Goal: Navigation & Orientation: Understand site structure

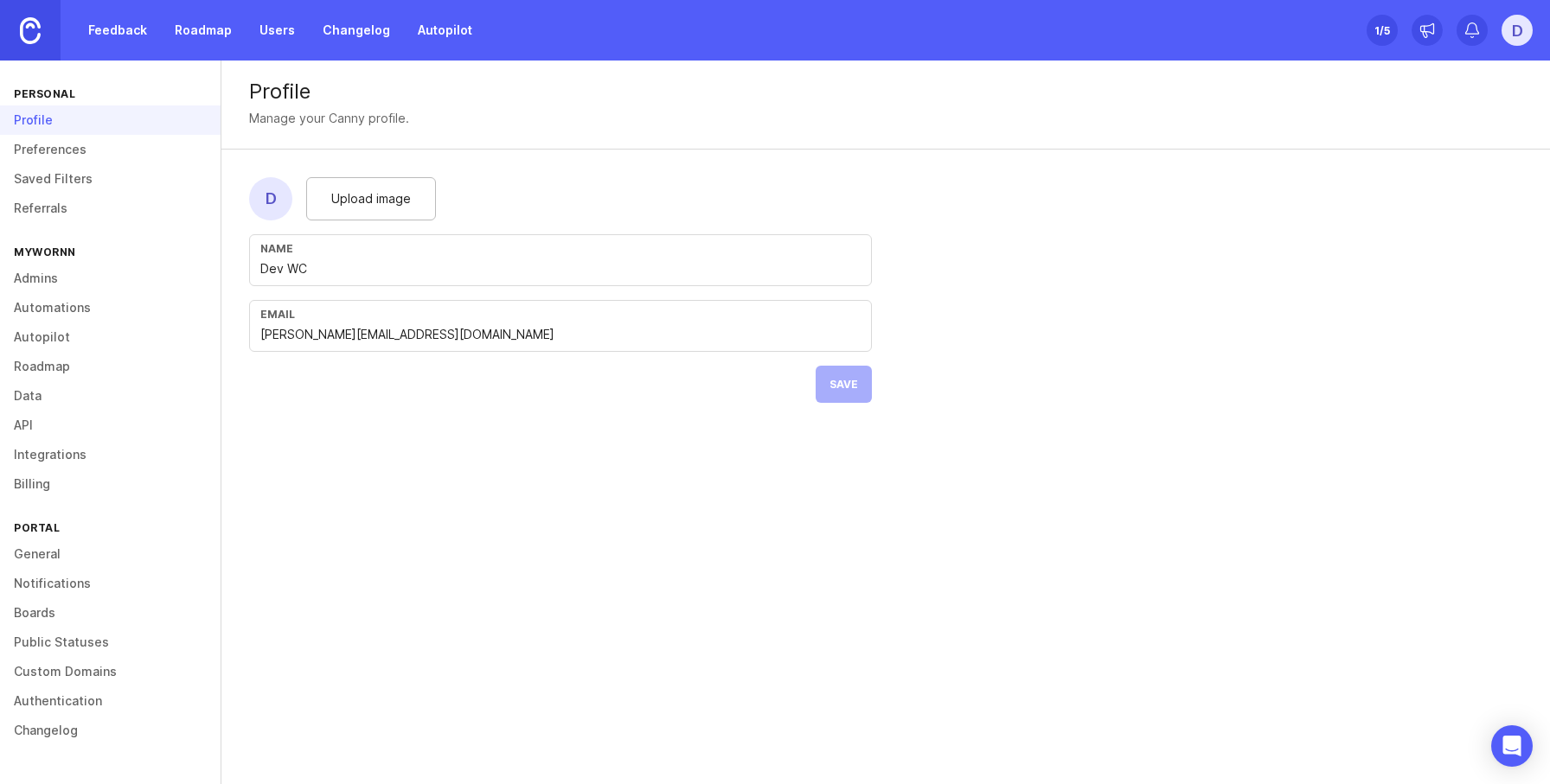
click at [15, 420] on link "API" at bounding box center [110, 426] width 220 height 29
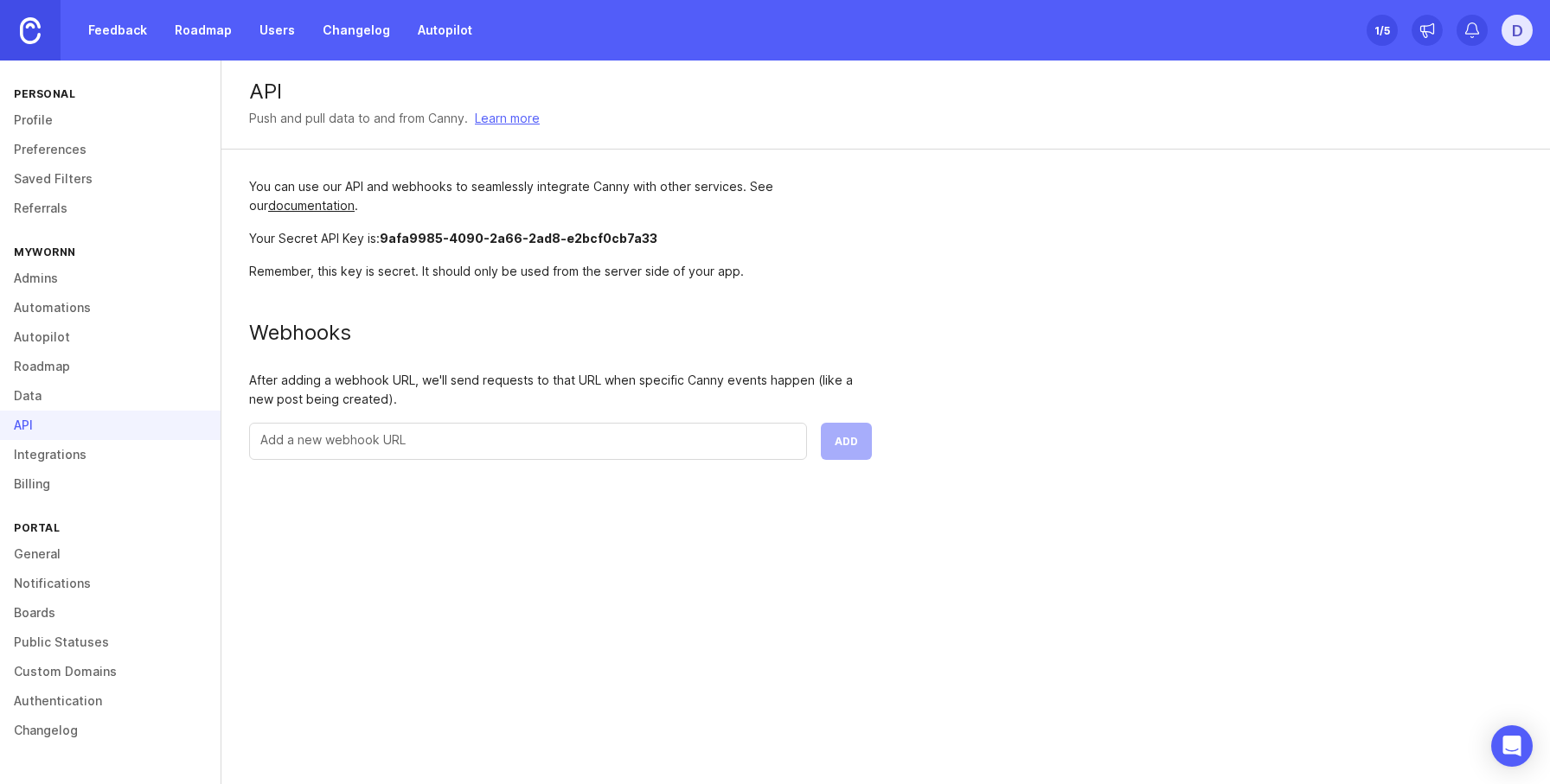
click at [634, 688] on div "API Push and pull data to and from Canny. Learn more You can use our API and we…" at bounding box center [885, 422] width 1329 height 723
drag, startPoint x: 247, startPoint y: 178, endPoint x: 543, endPoint y: 289, distance: 316.1
click at [275, 197] on div "You can use our API and webhooks to seamlessly integrate Canny with other servi…" at bounding box center [560, 318] width 679 height 338
click at [630, 294] on div "You can use our API and webhooks to seamlessly integrate Canny with other servi…" at bounding box center [560, 318] width 679 height 338
click at [453, 209] on div "You can use our API and webhooks to seamlessly integrate Canny with other servi…" at bounding box center [560, 196] width 623 height 38
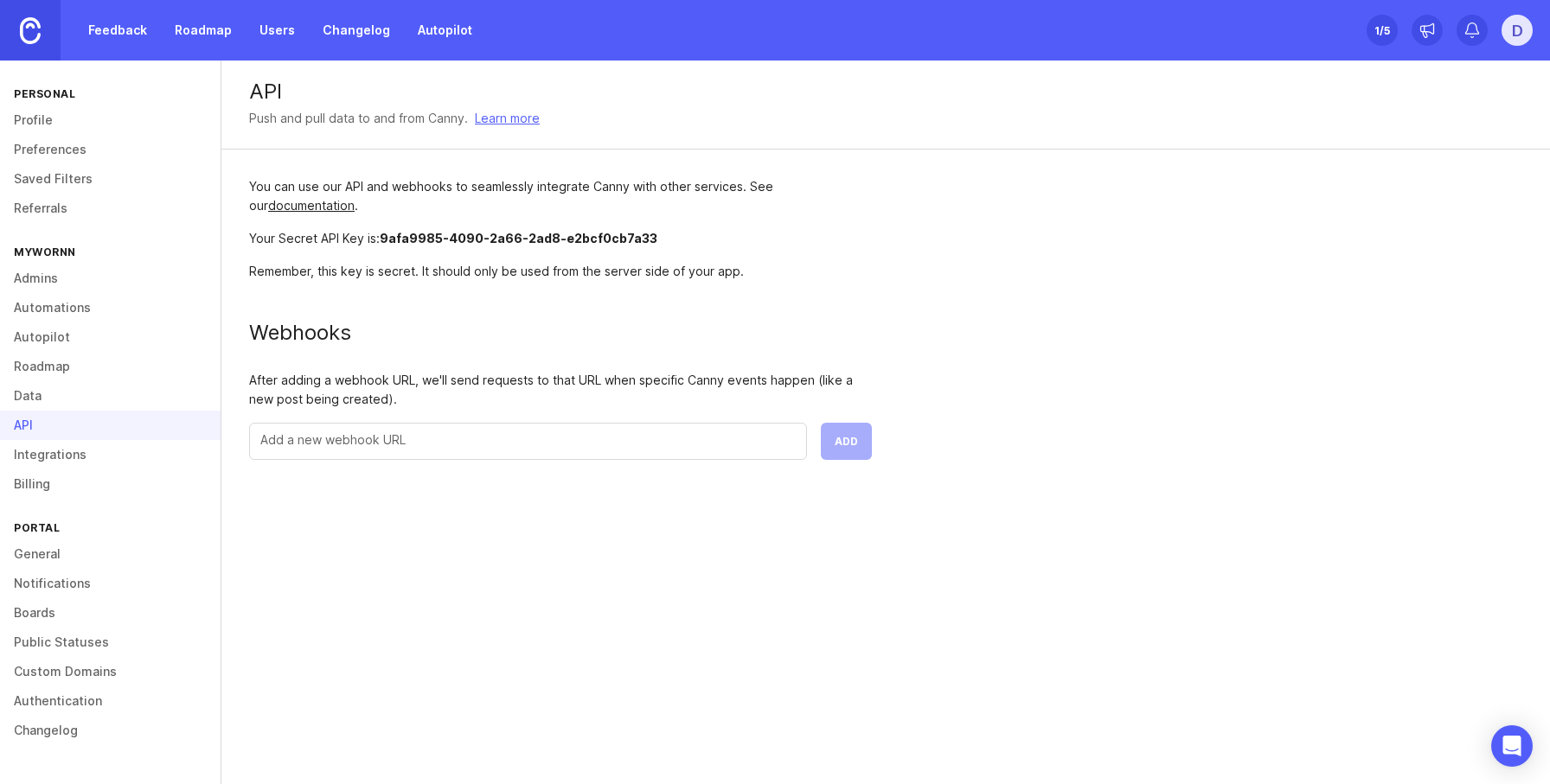
click at [494, 257] on div "You can use our API and webhooks to seamlessly integrate Canny with other servi…" at bounding box center [560, 318] width 679 height 338
drag, startPoint x: 580, startPoint y: 253, endPoint x: 704, endPoint y: 297, distance: 131.6
click at [617, 257] on div "You can use our API and webhooks to seamlessly integrate Canny with other servi…" at bounding box center [560, 318] width 679 height 338
click at [818, 278] on div "Remember, this key is secret. It should only be used from the server side of yo…" at bounding box center [560, 271] width 623 height 19
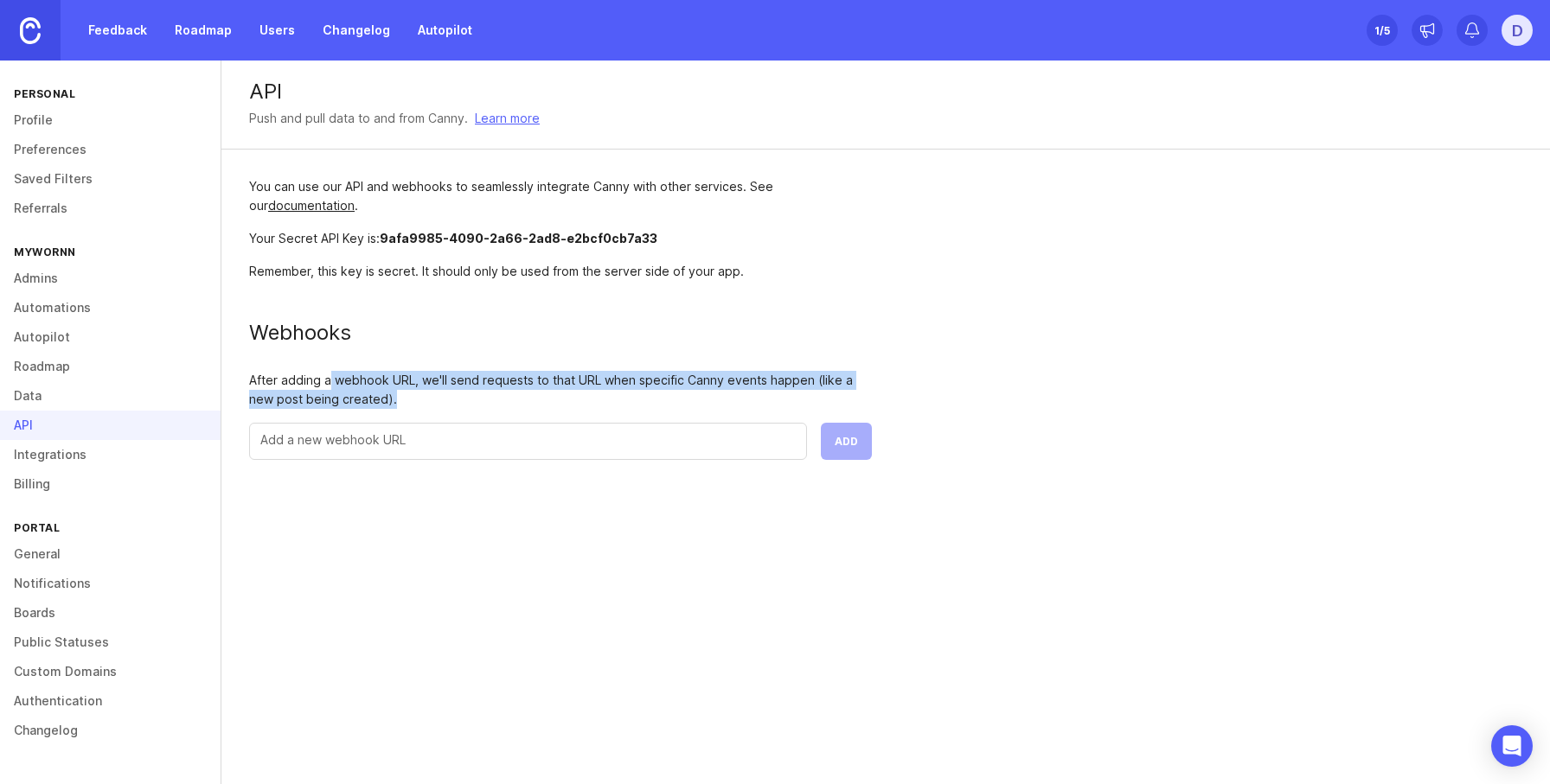
drag, startPoint x: 328, startPoint y: 372, endPoint x: 644, endPoint y: 436, distance: 322.4
click at [635, 424] on div "You can use our API and webhooks to seamlessly integrate Canny with other servi…" at bounding box center [560, 318] width 679 height 338
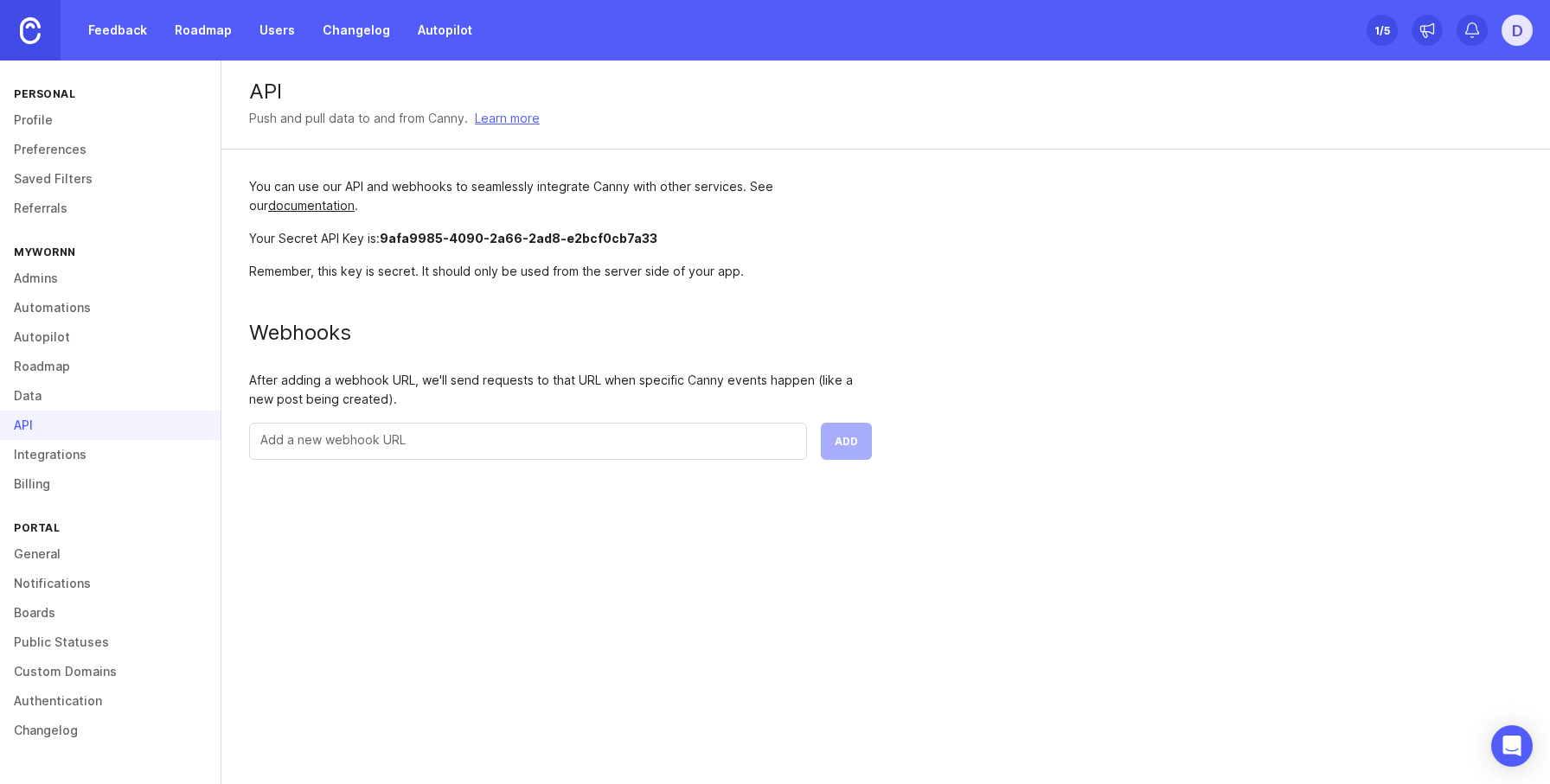
click at [665, 534] on div "API Push and pull data to and from Canny. Learn more You can use our API and we…" at bounding box center [885, 422] width 1329 height 723
click at [1147, 477] on div "API Push and pull data to and from Canny. Learn more You can use our API and we…" at bounding box center [885, 274] width 1329 height 427
click at [646, 507] on div "API Push and pull data to and from Canny. Learn more You can use our API and we…" at bounding box center [885, 422] width 1329 height 723
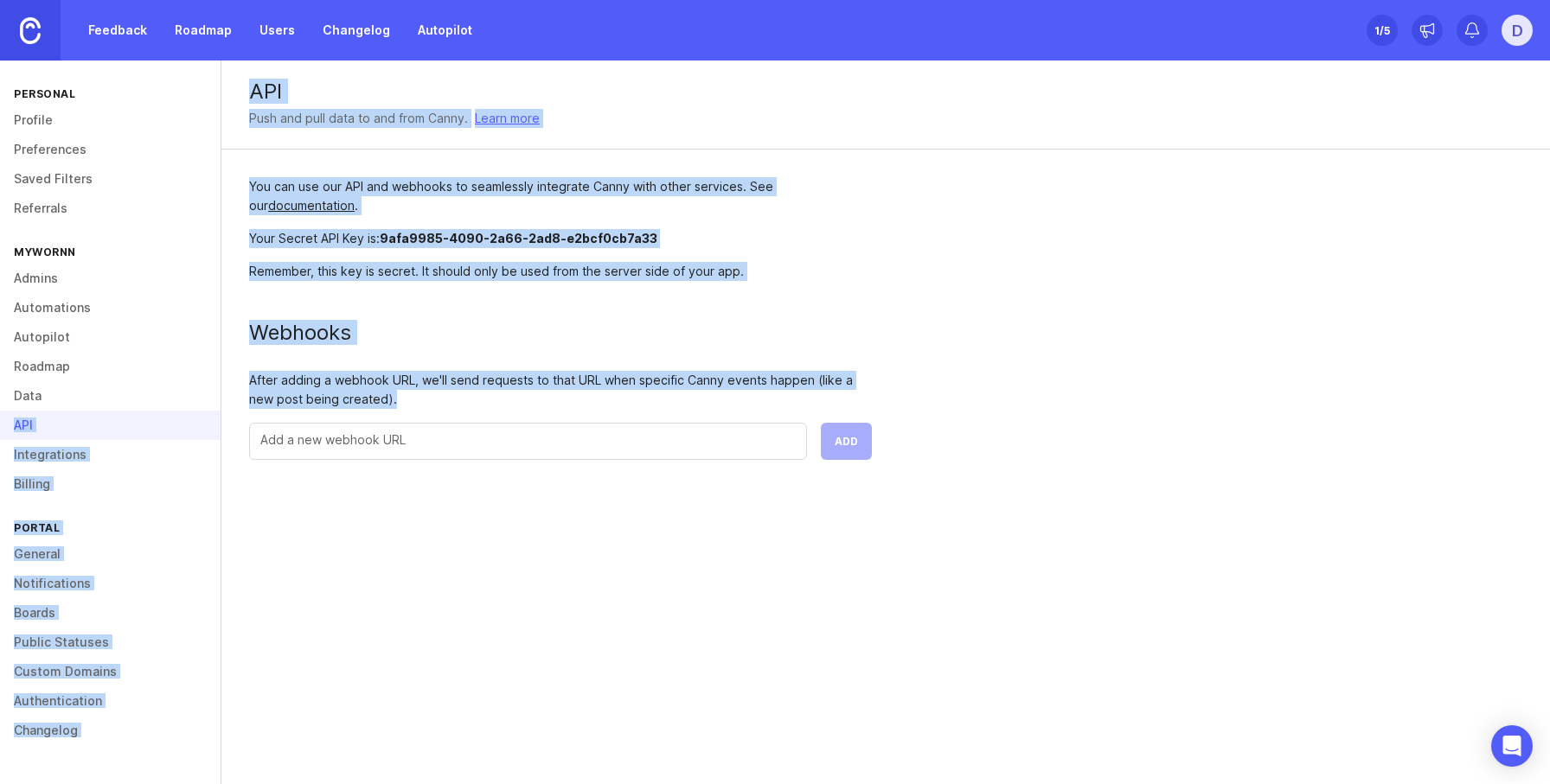
drag, startPoint x: 431, startPoint y: 399, endPoint x: 212, endPoint y: 390, distance: 219.2
click at [212, 390] on div "Personal Profile Preferences Saved Filters Referrals Mywornn Admins Automations…" at bounding box center [775, 422] width 1550 height 723
click at [472, 394] on div "After adding a webhook URL, we'll send requests to that URL when specific Canny…" at bounding box center [560, 390] width 623 height 38
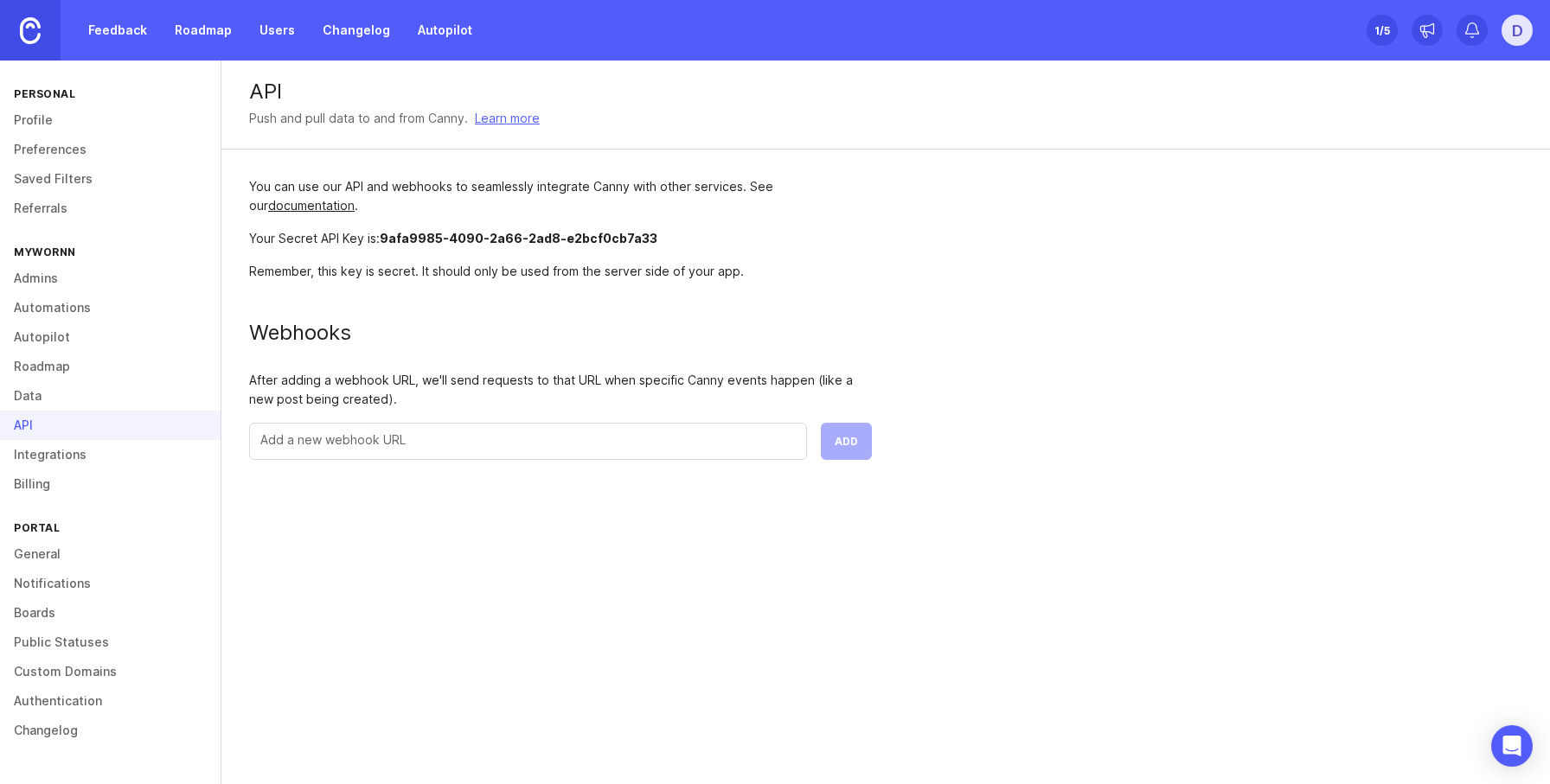
drag, startPoint x: 885, startPoint y: 389, endPoint x: 908, endPoint y: 406, distance: 28.6
click at [885, 389] on div "You can use our API and webhooks to seamlessly integrate Canny with other servi…" at bounding box center [560, 318] width 679 height 338
click at [1056, 611] on div "API Push and pull data to and from Canny. Learn more You can use our API and we…" at bounding box center [885, 422] width 1329 height 723
click at [1026, 497] on div "API Push and pull data to and from Canny. Learn more You can use our API and we…" at bounding box center [885, 422] width 1329 height 723
click at [351, 454] on div at bounding box center [528, 441] width 558 height 37
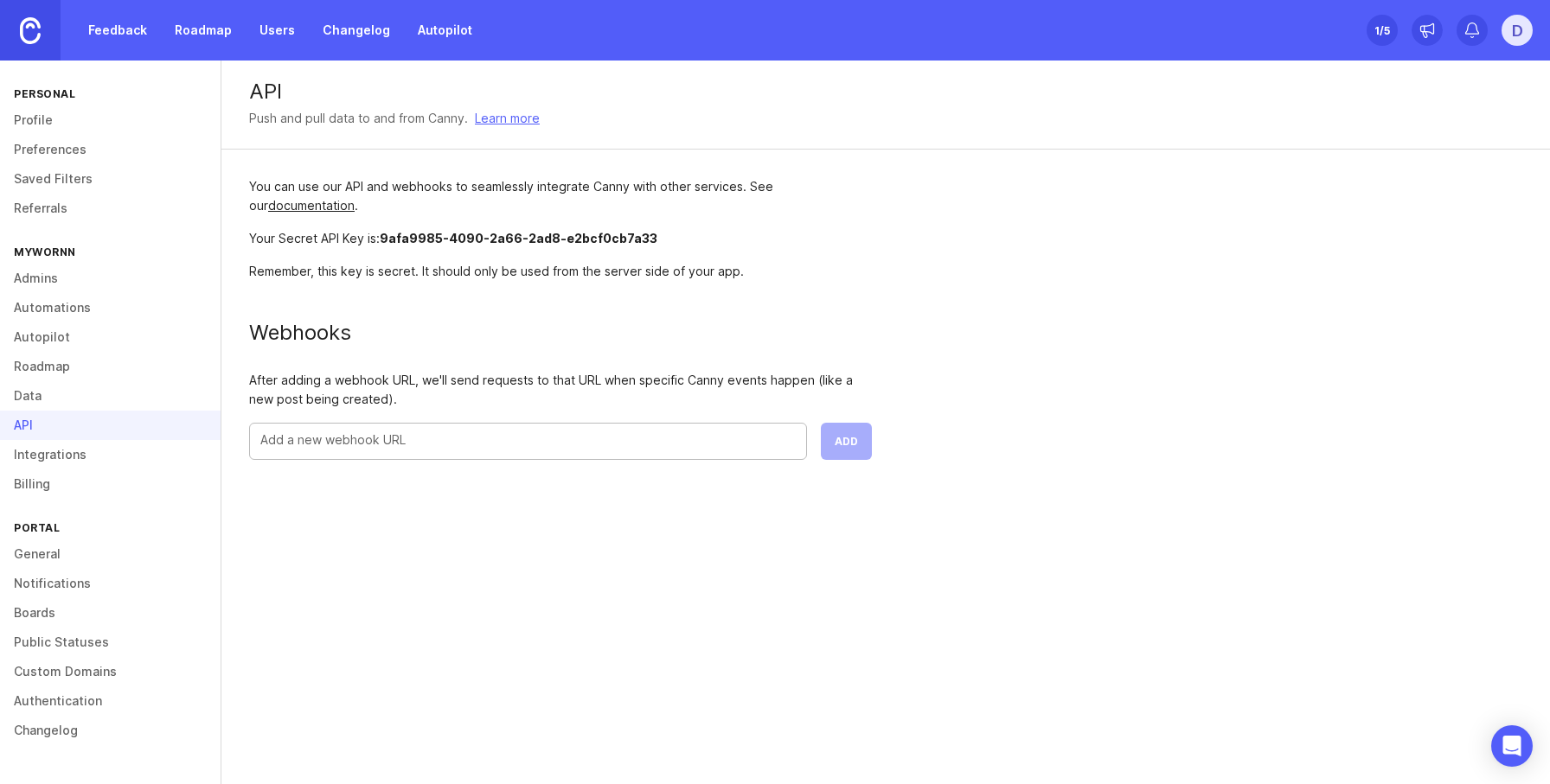
click at [959, 456] on div "API Push and pull data to and from Canny. Learn more You can use our API and we…" at bounding box center [885, 274] width 1329 height 427
click at [1469, 400] on div "API Push and pull data to and from Canny. Learn more You can use our API and we…" at bounding box center [885, 274] width 1329 height 427
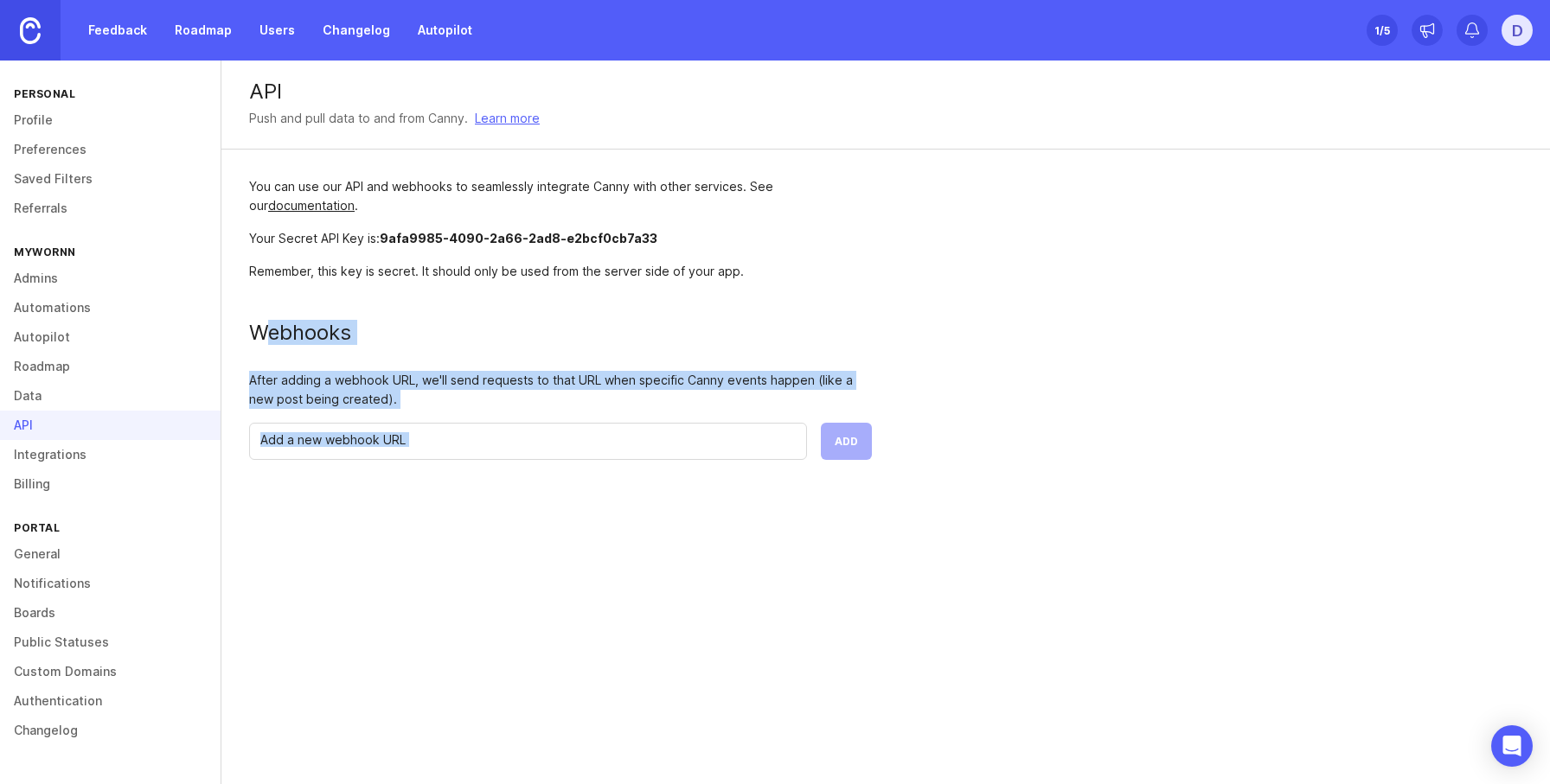
drag, startPoint x: 271, startPoint y: 323, endPoint x: 649, endPoint y: 482, distance: 410.1
click at [679, 523] on div "API Push and pull data to and from Canny. Learn more You can use our API and we…" at bounding box center [885, 422] width 1329 height 723
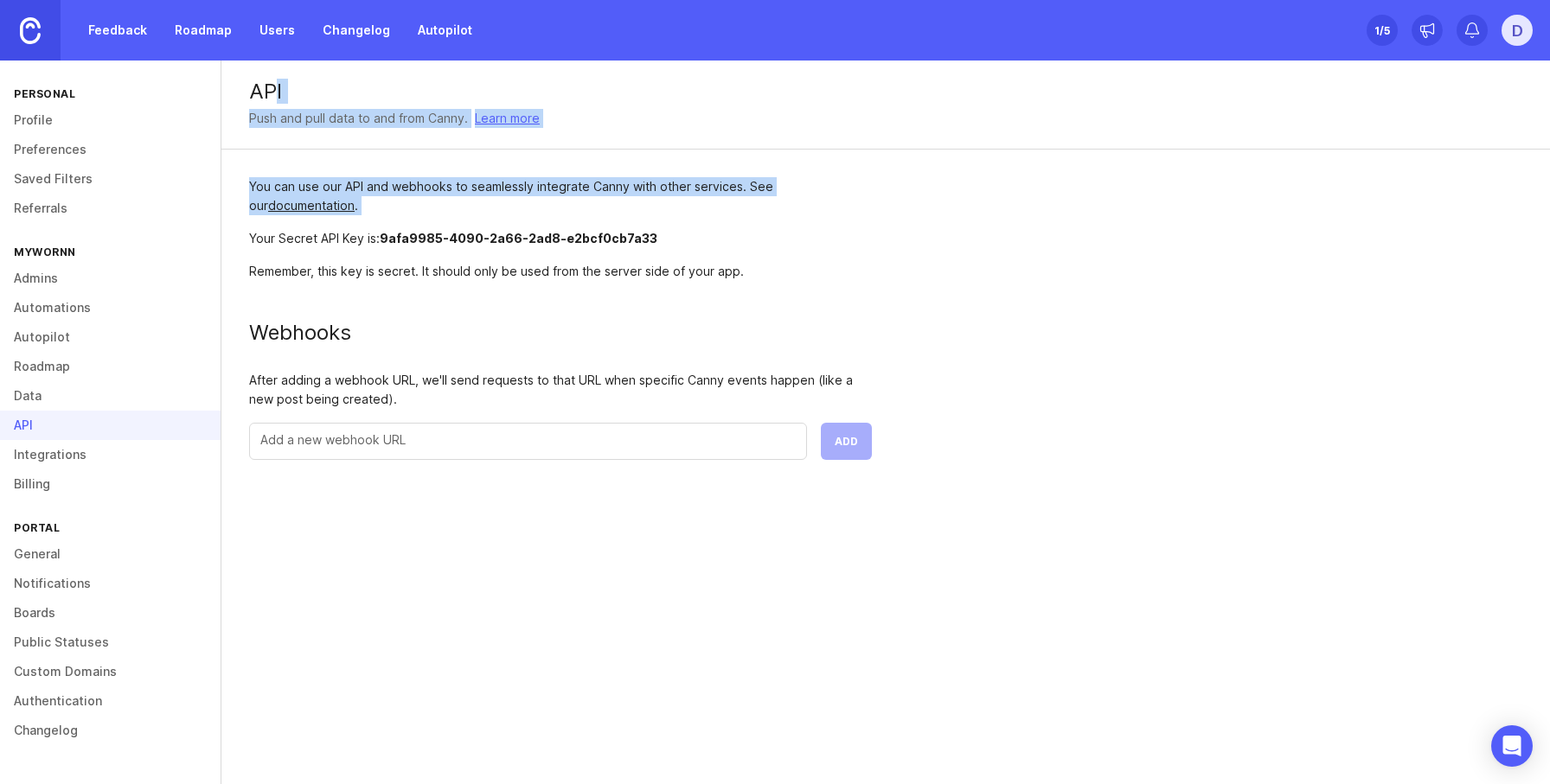
drag, startPoint x: 301, startPoint y: 168, endPoint x: 1060, endPoint y: 397, distance: 792.8
click at [450, 233] on div "API Push and pull data to and from Canny. Learn more You can use our API and we…" at bounding box center [885, 274] width 1329 height 427
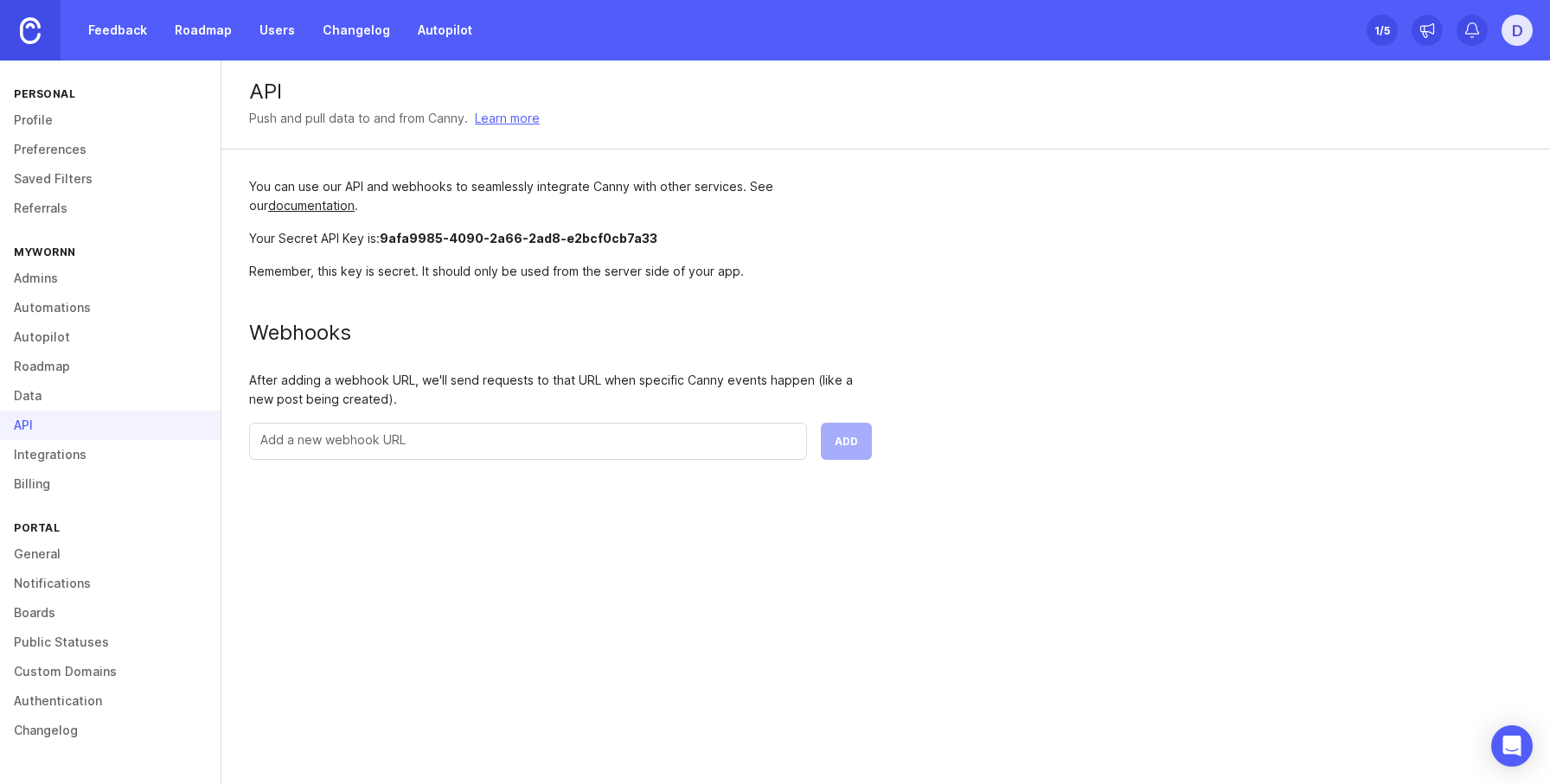
click at [1103, 399] on div "API Push and pull data to and from Canny. Learn more You can use our API and we…" at bounding box center [885, 274] width 1329 height 427
click at [1415, 479] on div "API Push and pull data to and from Canny. Learn more You can use our API and we…" at bounding box center [885, 274] width 1329 height 427
click at [750, 457] on div at bounding box center [528, 441] width 558 height 37
click at [784, 431] on input "text" at bounding box center [528, 439] width 536 height 19
click at [976, 451] on div "API Push and pull data to and from Canny. Learn more You can use our API and we…" at bounding box center [885, 274] width 1329 height 427
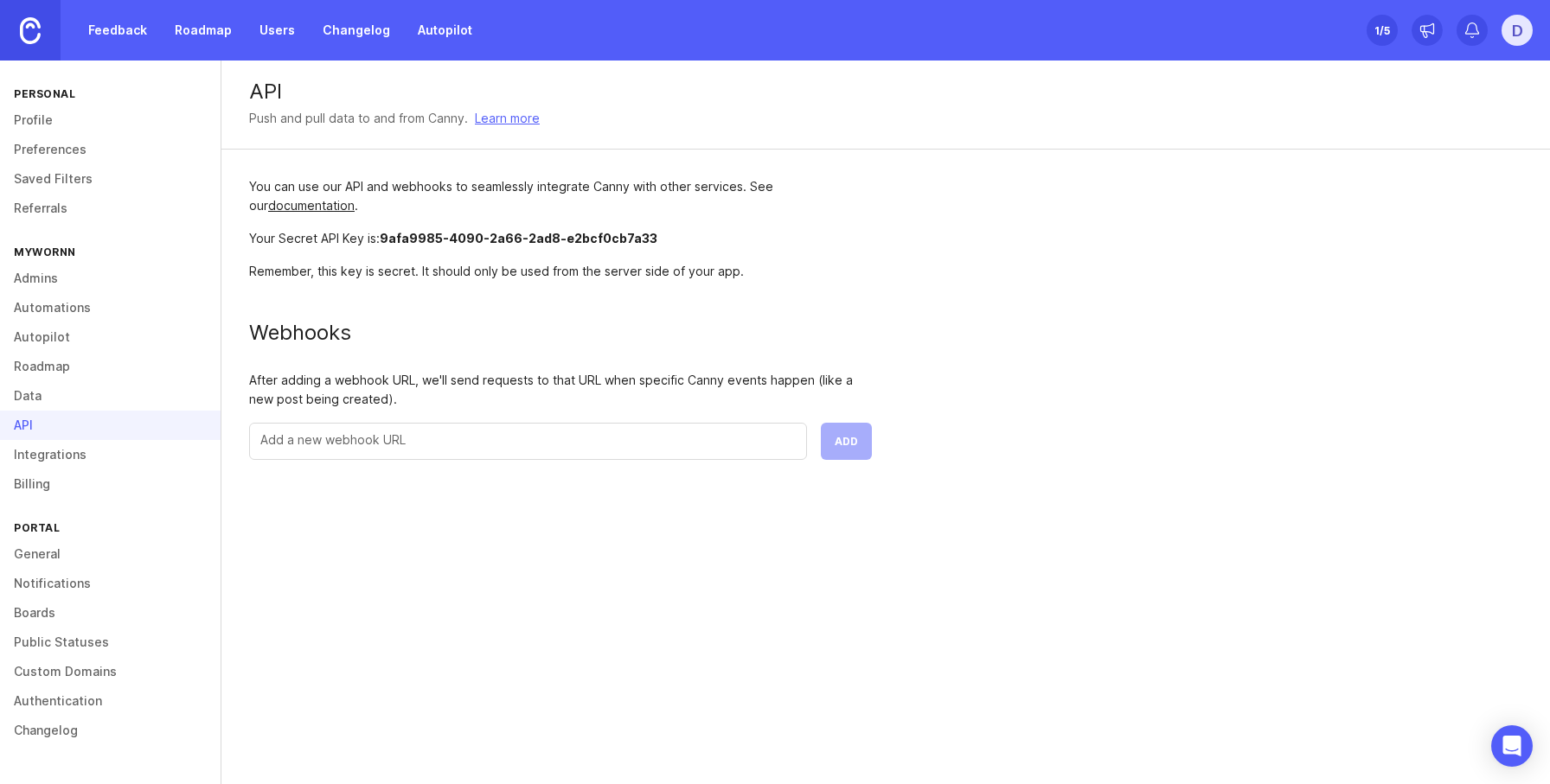
click at [1131, 404] on div "API Push and pull data to and from Canny. Learn more You can use our API and we…" at bounding box center [885, 274] width 1329 height 427
click at [263, 85] on div "API" at bounding box center [885, 91] width 1273 height 21
drag, startPoint x: 263, startPoint y: 85, endPoint x: 419, endPoint y: 107, distance: 157.5
click at [419, 107] on div "API Push and pull data to and from Canny. Learn more" at bounding box center [885, 105] width 1329 height 89
click at [790, 131] on div "API Push and pull data to and from Canny. Learn more" at bounding box center [885, 105] width 1329 height 89
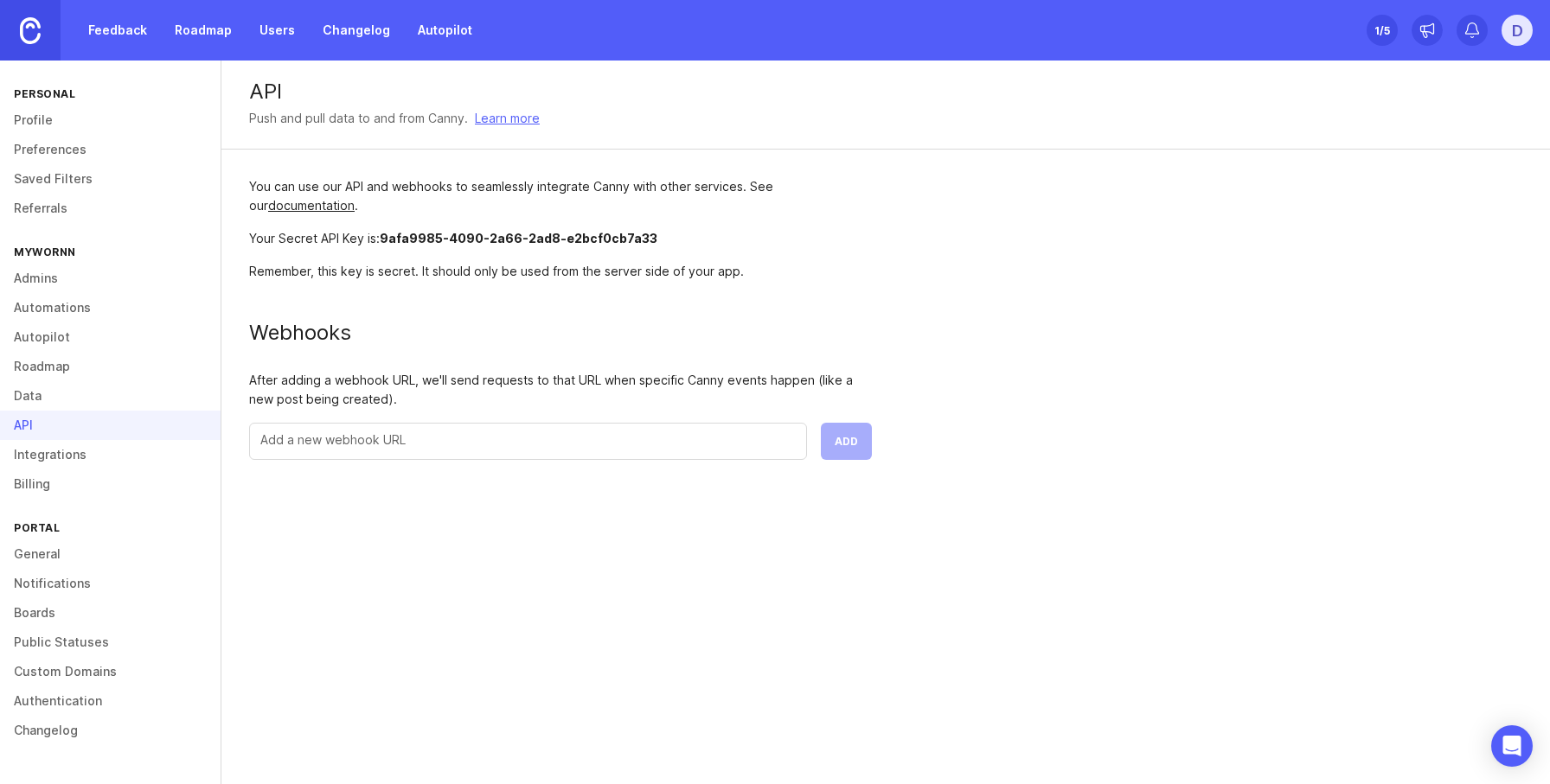
click at [604, 144] on div "API Push and pull data to and from Canny. Learn more" at bounding box center [885, 105] width 1329 height 89
click at [20, 369] on link "Roadmap" at bounding box center [110, 367] width 220 height 29
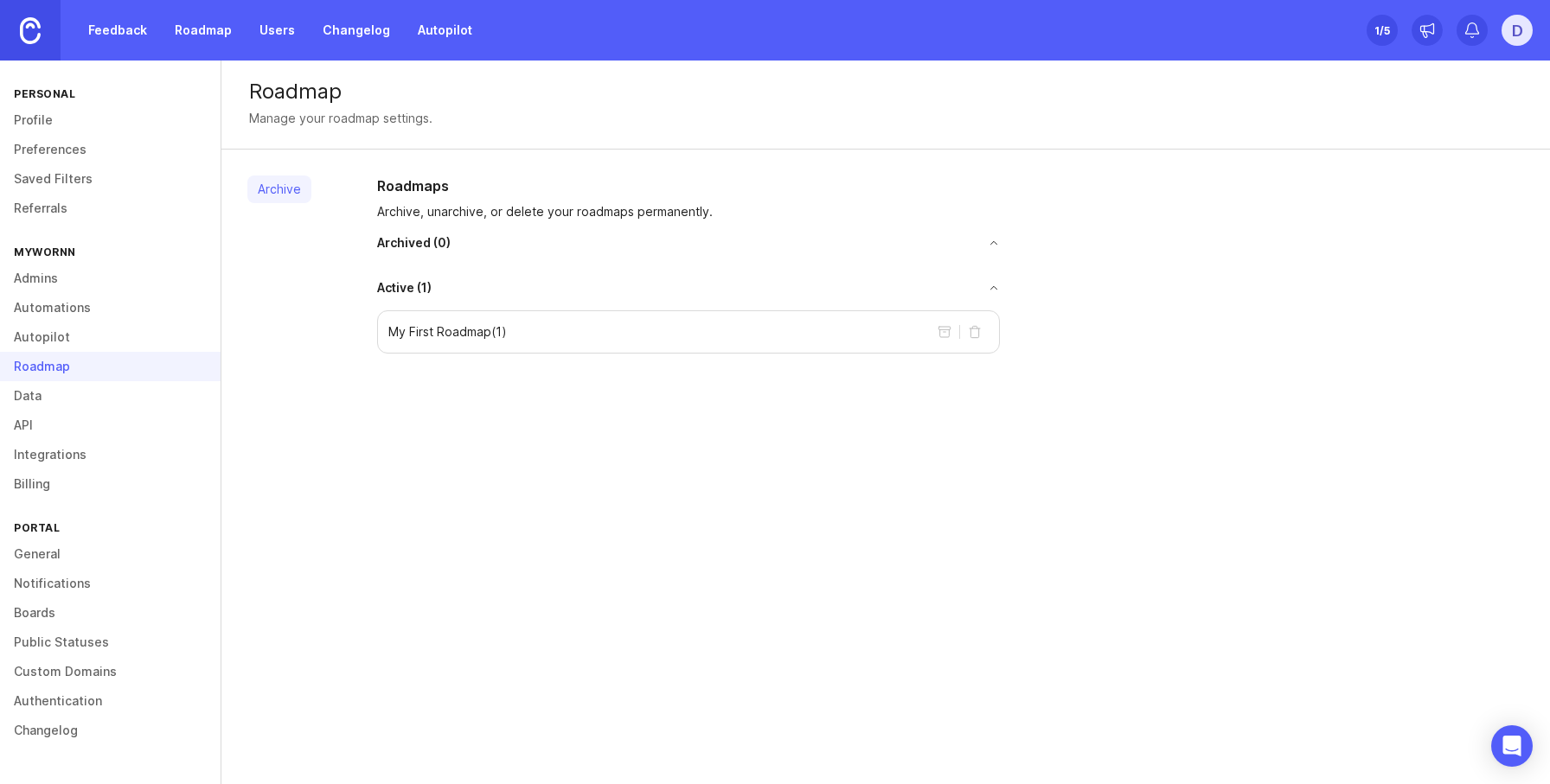
click at [16, 383] on link "Data" at bounding box center [110, 396] width 220 height 29
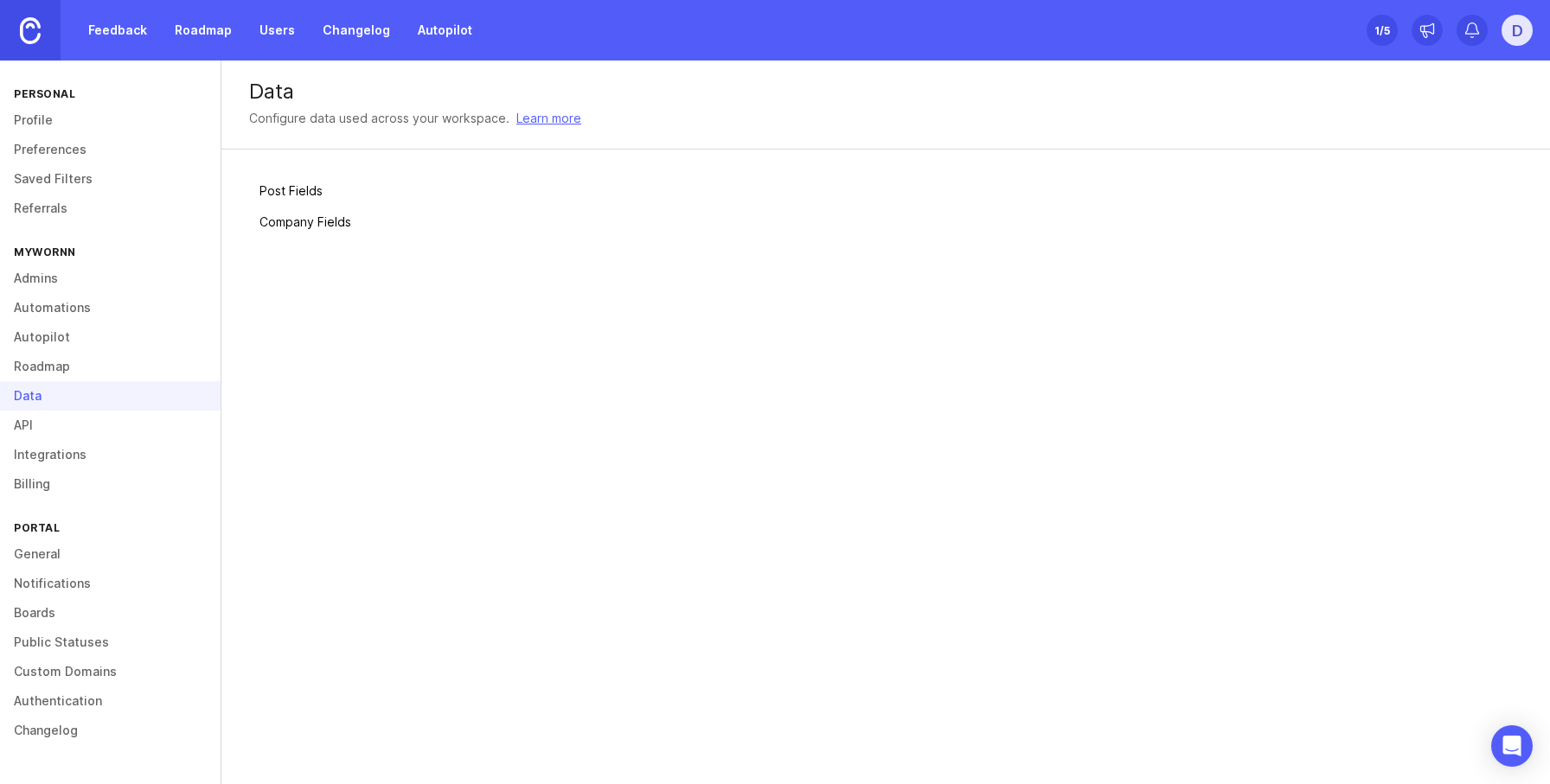
click at [782, 210] on div at bounding box center [969, 207] width 1105 height 59
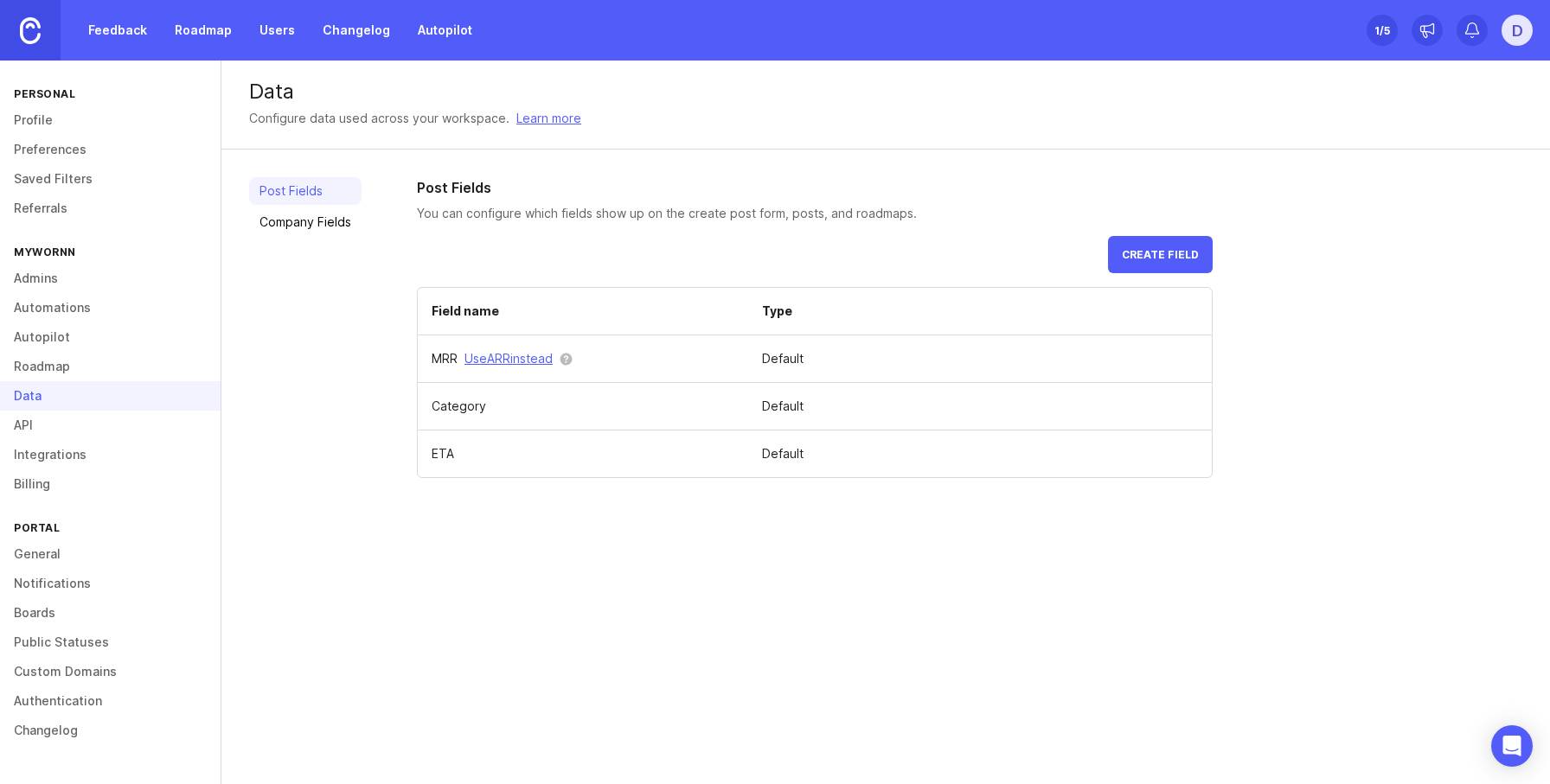
click at [79, 357] on link "Roadmap" at bounding box center [110, 367] width 220 height 29
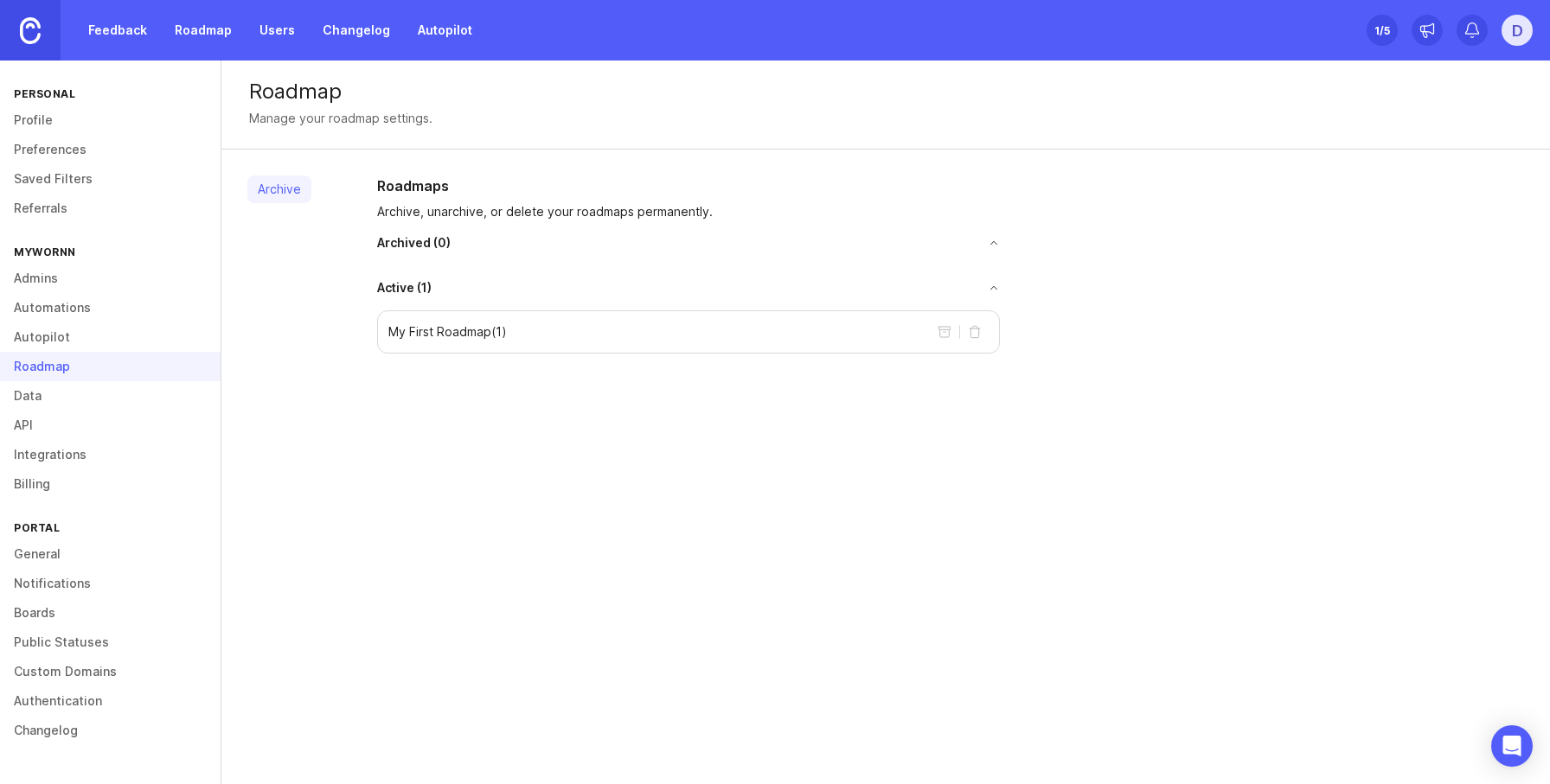
click at [80, 308] on link "Automations" at bounding box center [110, 307] width 220 height 29
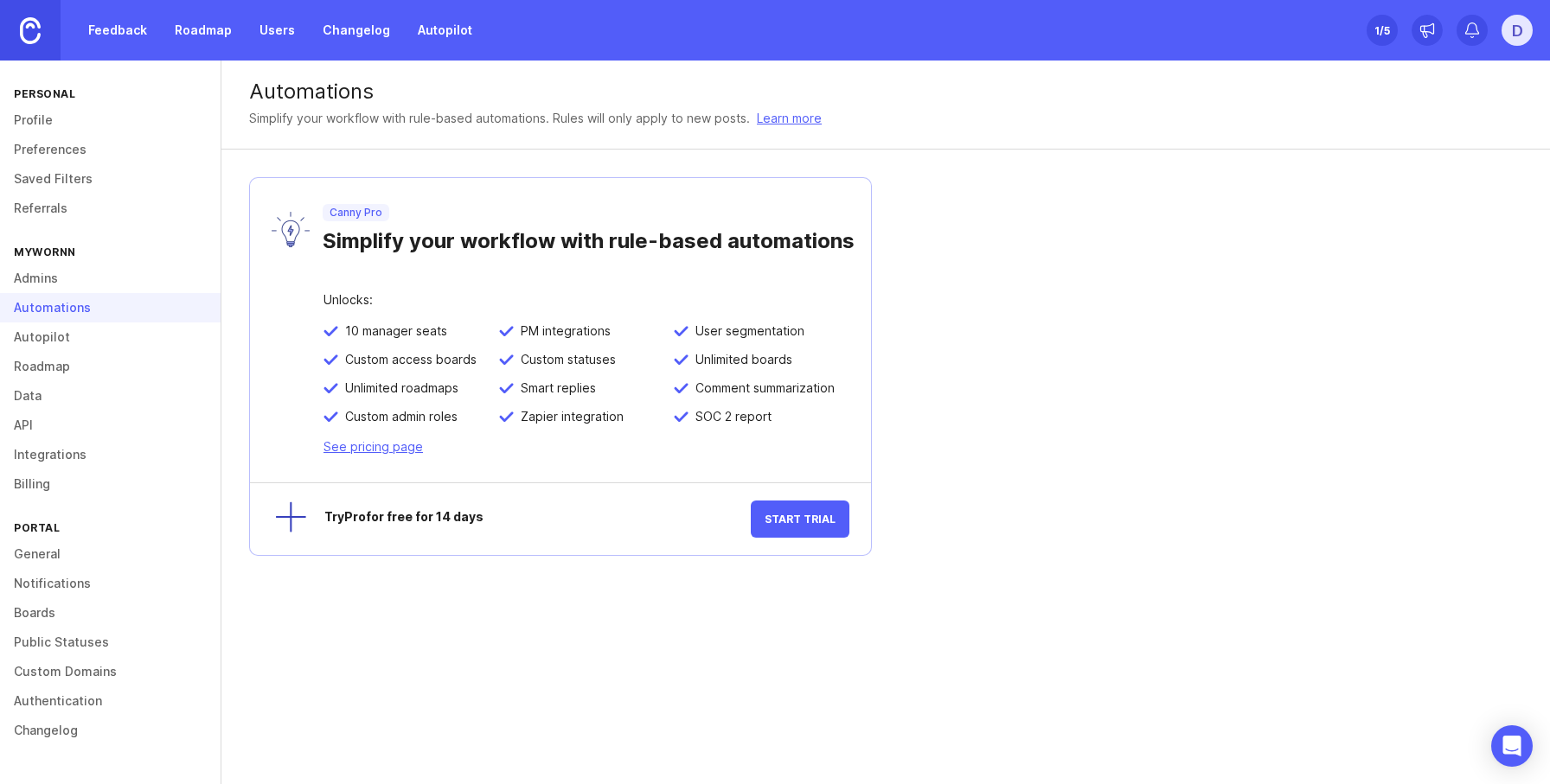
click at [51, 279] on link "Admins" at bounding box center [110, 278] width 220 height 29
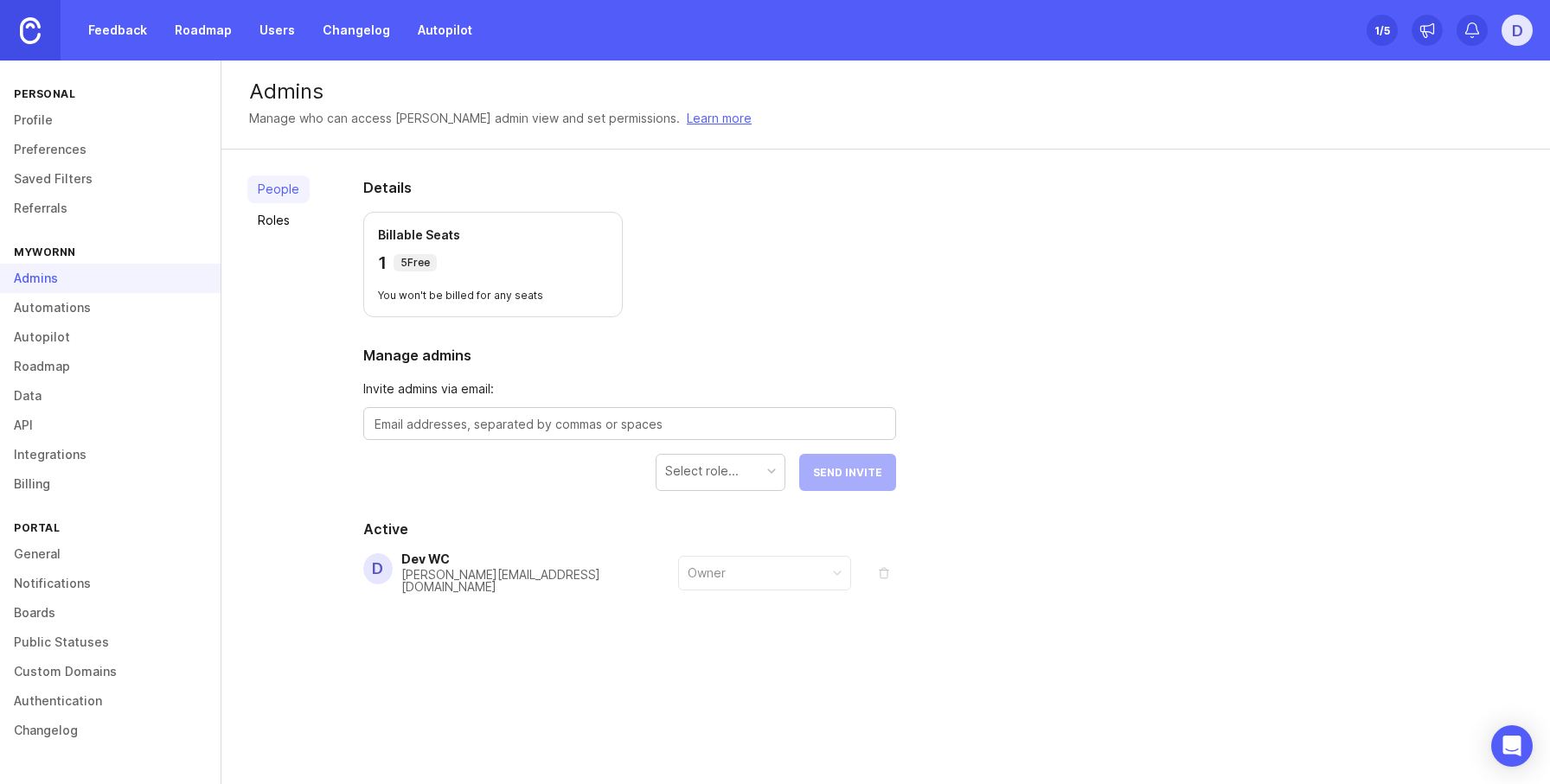
click at [964, 261] on div "People Roles Details Billable Seats 1 5 Free You won't be billed for any seats …" at bounding box center [885, 427] width 1329 height 554
click at [315, 215] on div "People Roles Details Billable Seats 1 5 Free You won't be billed for any seats …" at bounding box center [885, 427] width 1329 height 554
click at [274, 222] on link "Roles" at bounding box center [279, 220] width 63 height 27
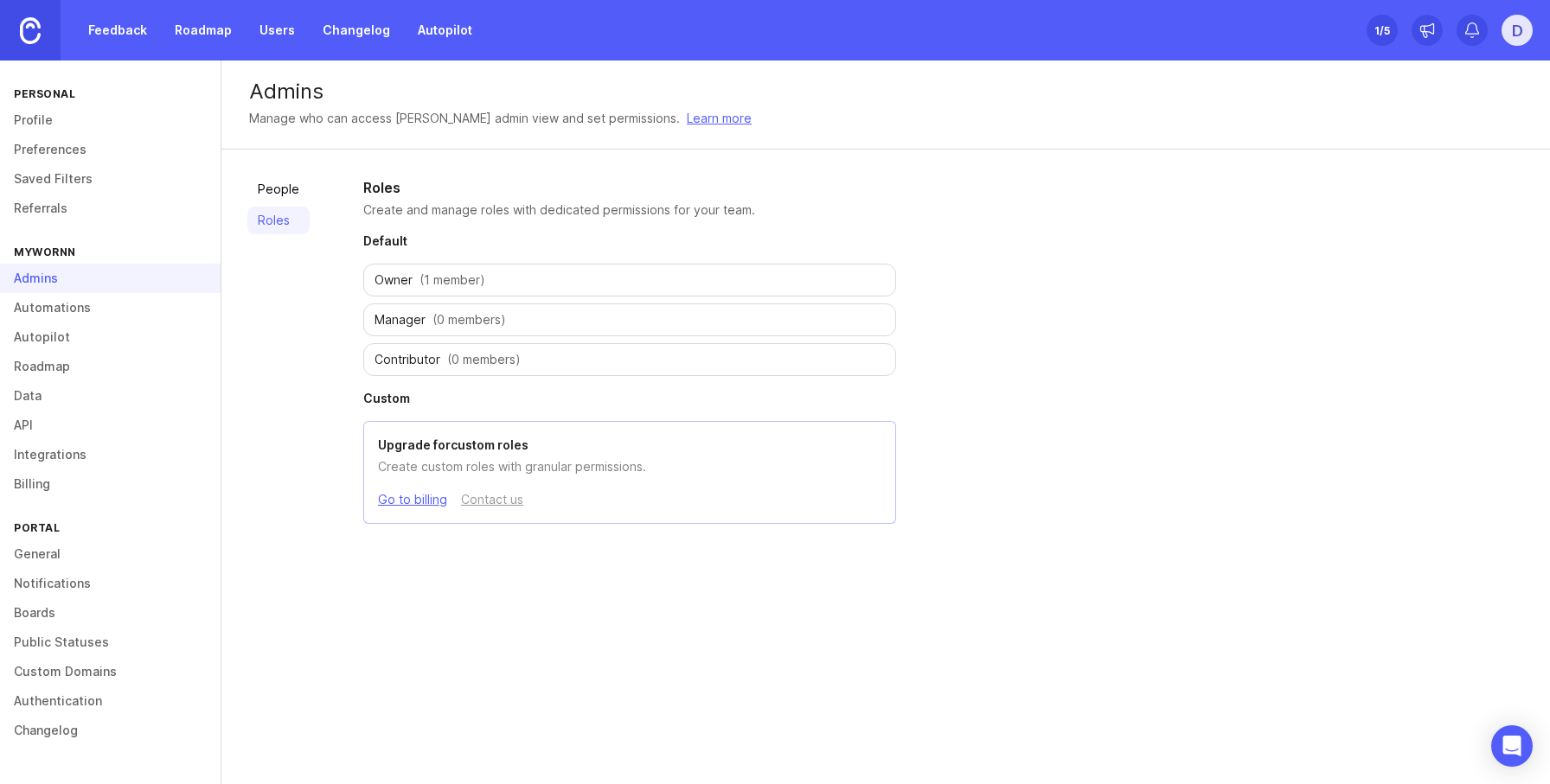
click at [886, 286] on div "Owner (1 member)" at bounding box center [630, 280] width 533 height 33
click at [293, 184] on link "People" at bounding box center [279, 189] width 63 height 27
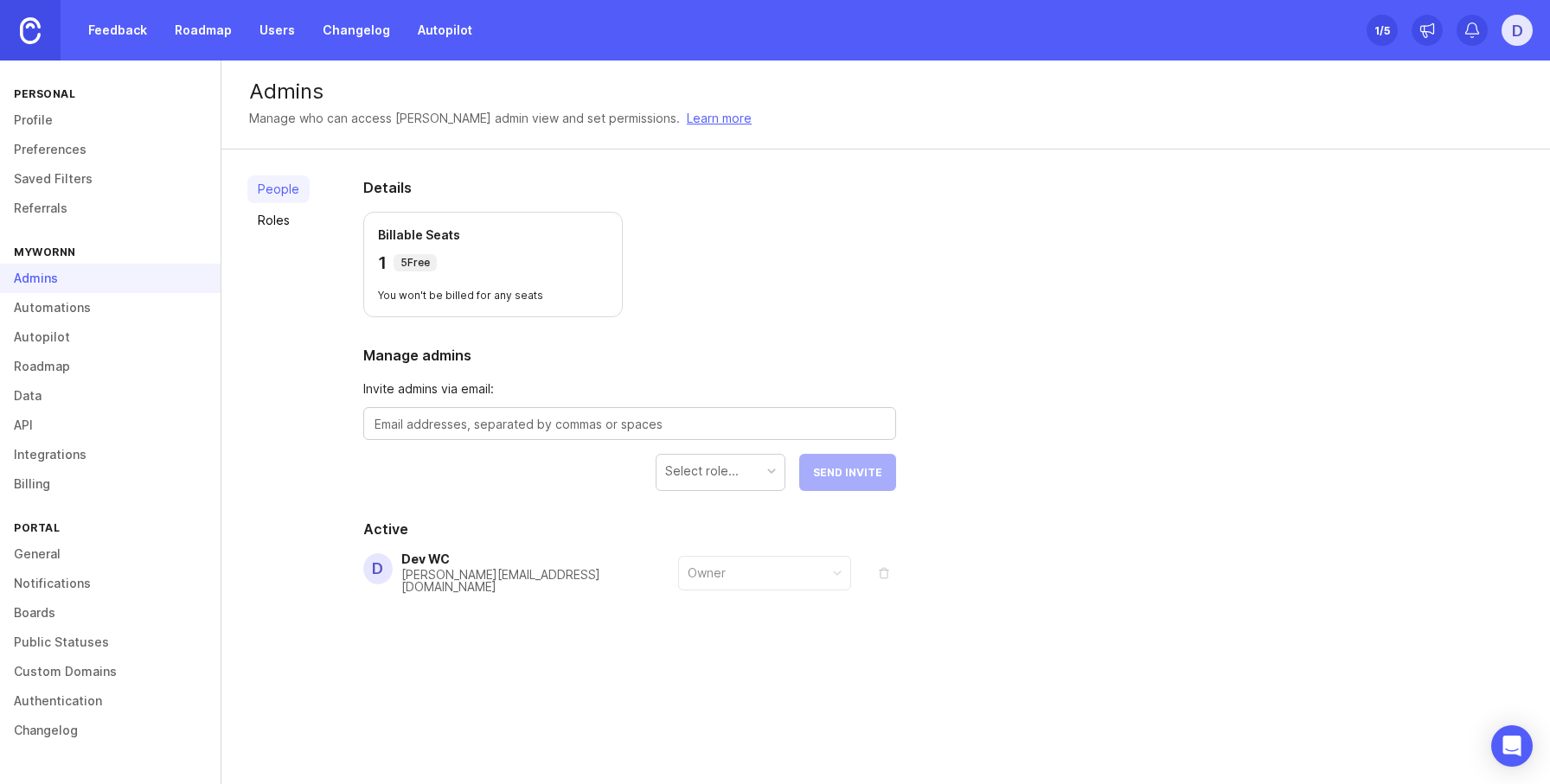
click at [797, 211] on section "Details Billable Seats 1 5 Free You won't be billed for any seats" at bounding box center [630, 247] width 533 height 140
click at [1214, 432] on div "People Roles Details Billable Seats 1 5 Free You won't be billed for any seats …" at bounding box center [885, 427] width 1329 height 554
click at [122, 31] on link "Feedback" at bounding box center [117, 30] width 79 height 31
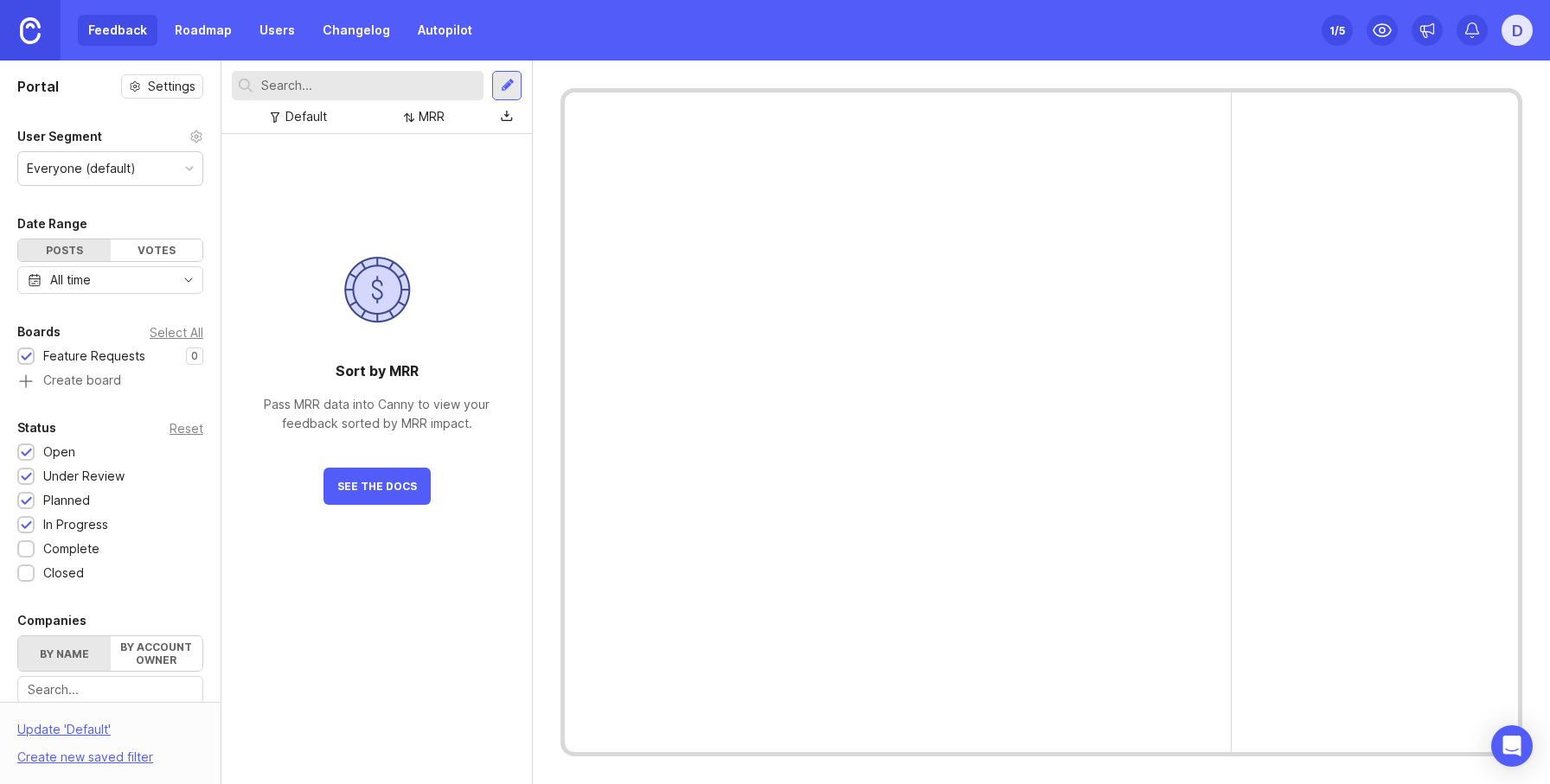
click at [1470, 475] on div at bounding box center [1375, 423] width 286 height 660
